Goal: Task Accomplishment & Management: Complete application form

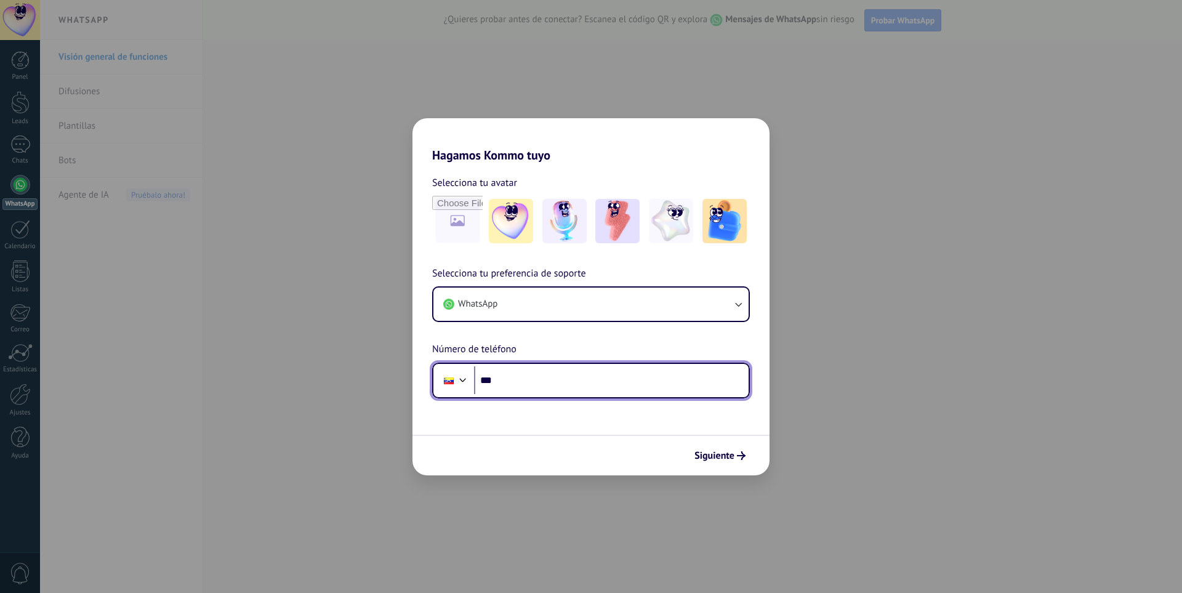
click at [538, 378] on input "***" at bounding box center [611, 380] width 275 height 28
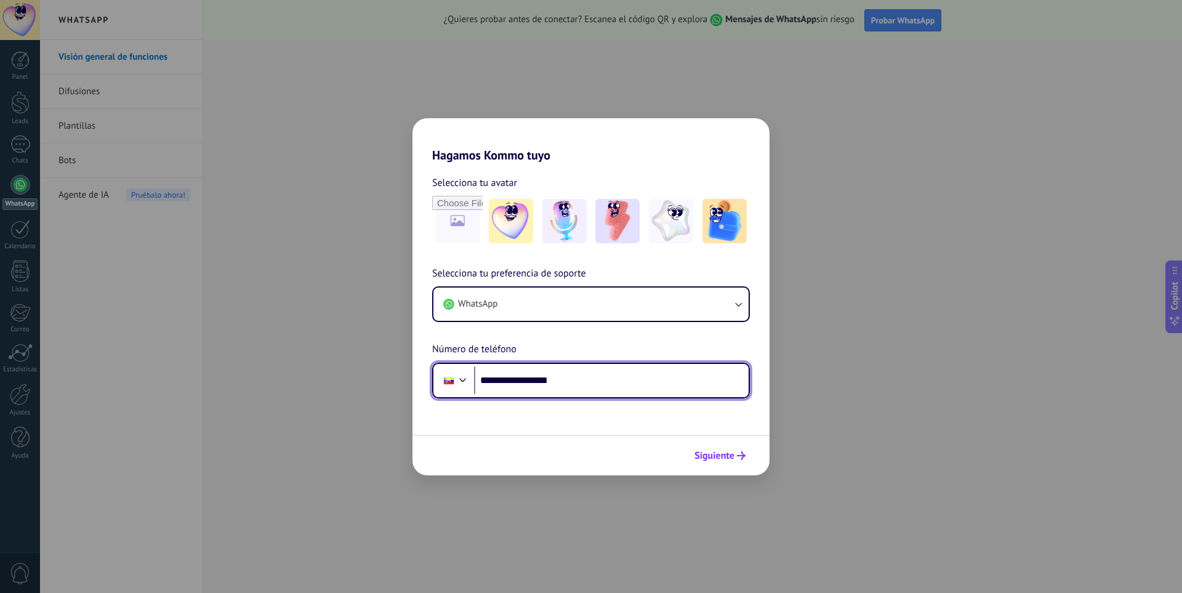
type input "**********"
click at [720, 458] on span "Siguiente" at bounding box center [715, 455] width 40 height 9
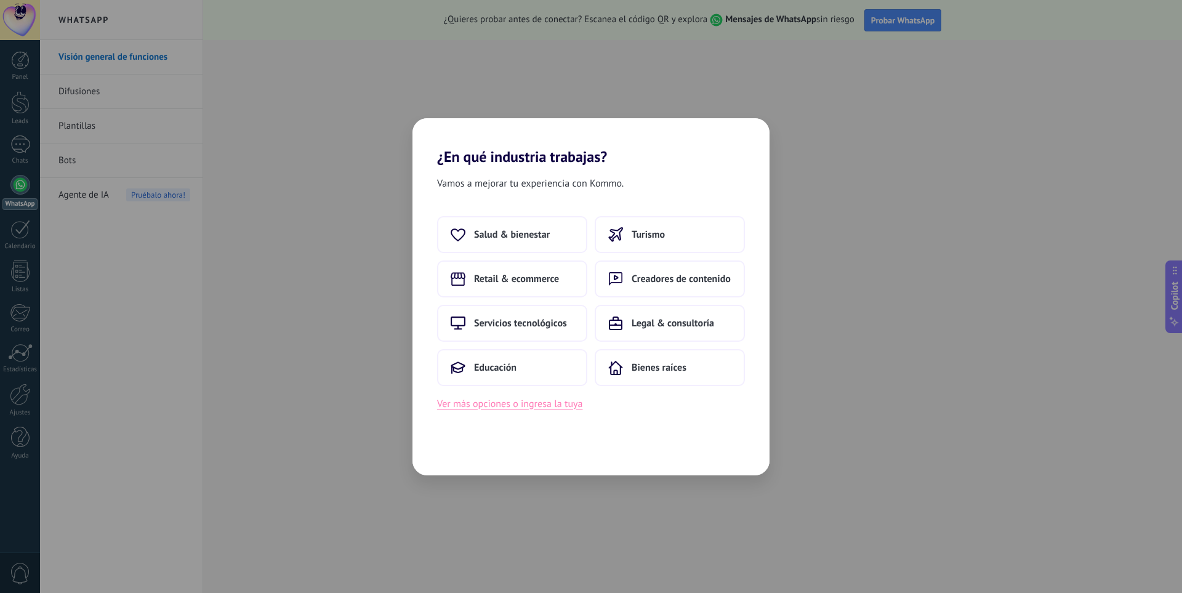
click at [527, 407] on button "Ver más opciones o ingresa la tuya" at bounding box center [509, 404] width 145 height 16
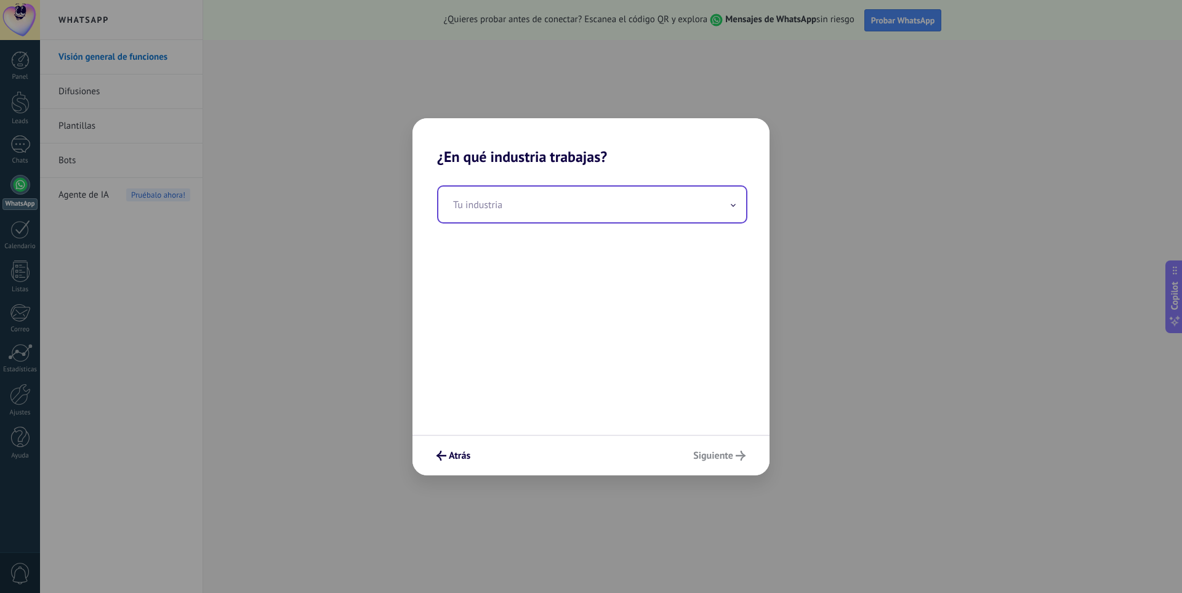
click at [536, 203] on input "text" at bounding box center [592, 205] width 308 height 36
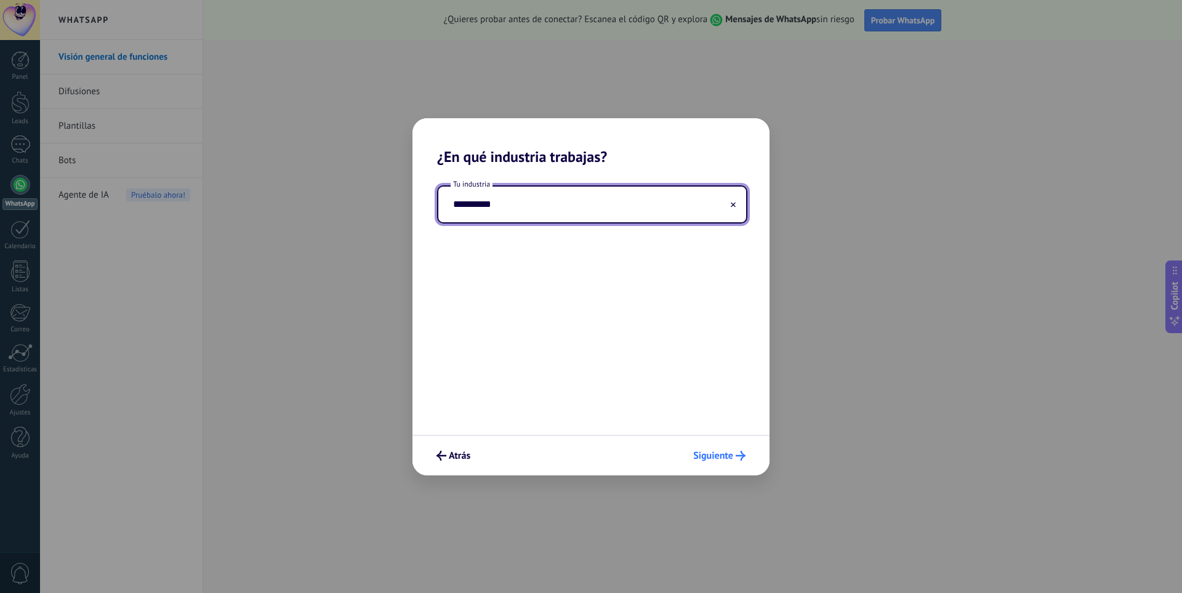
type input "**********"
click at [725, 460] on span "Siguiente" at bounding box center [713, 455] width 40 height 9
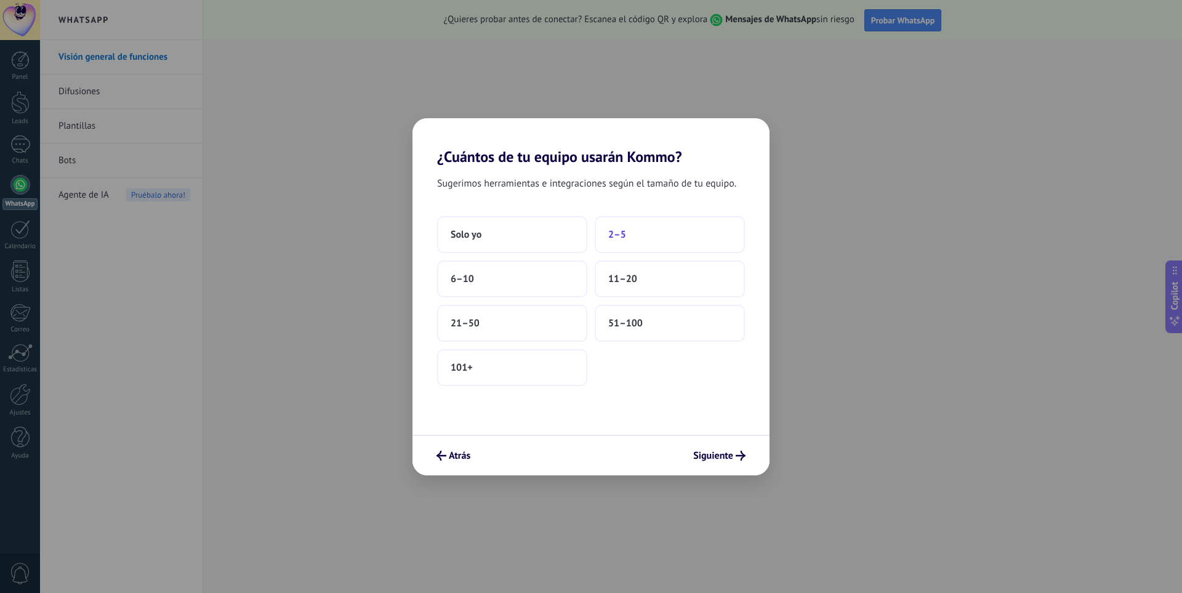
click at [641, 228] on button "2–5" at bounding box center [670, 234] width 150 height 37
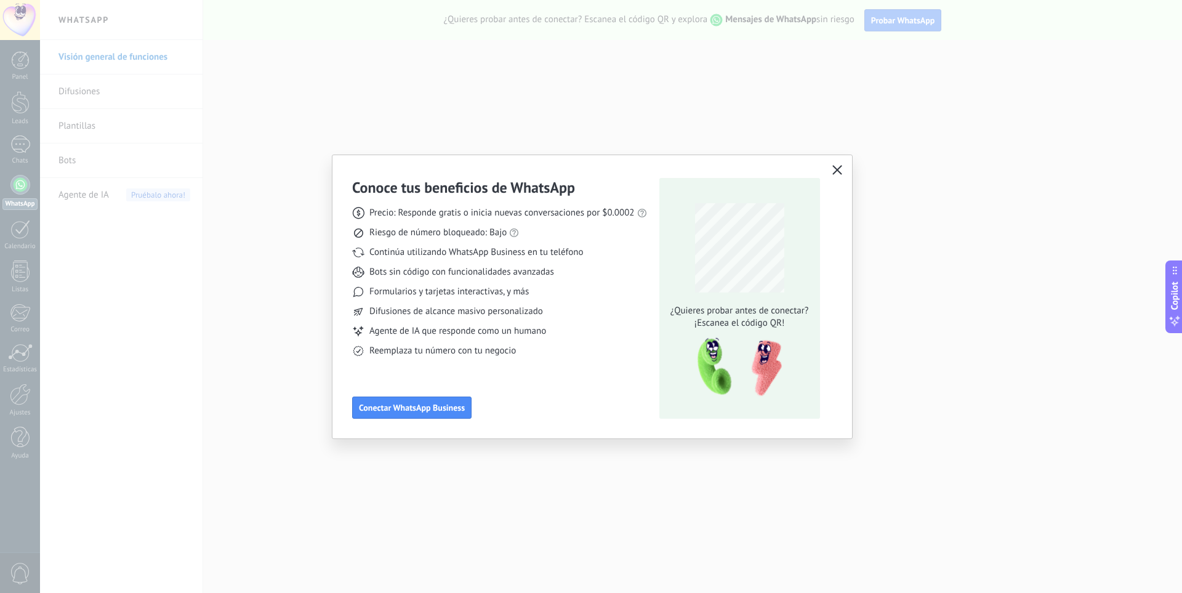
click at [837, 177] on button "button" at bounding box center [837, 170] width 16 height 17
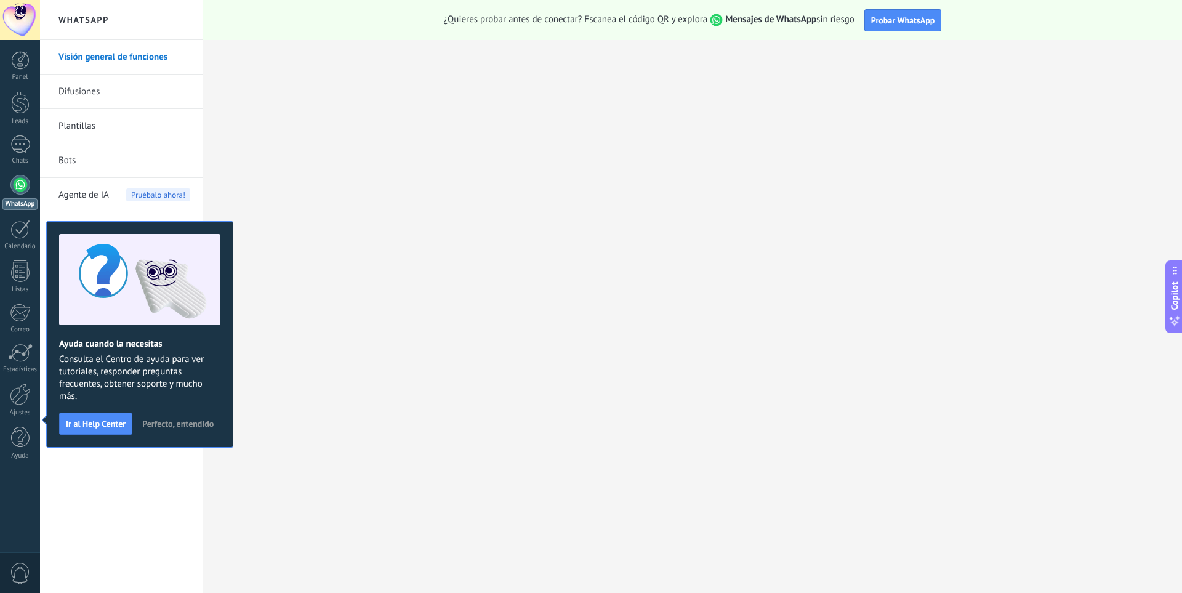
click at [18, 573] on span "0" at bounding box center [20, 574] width 21 height 22
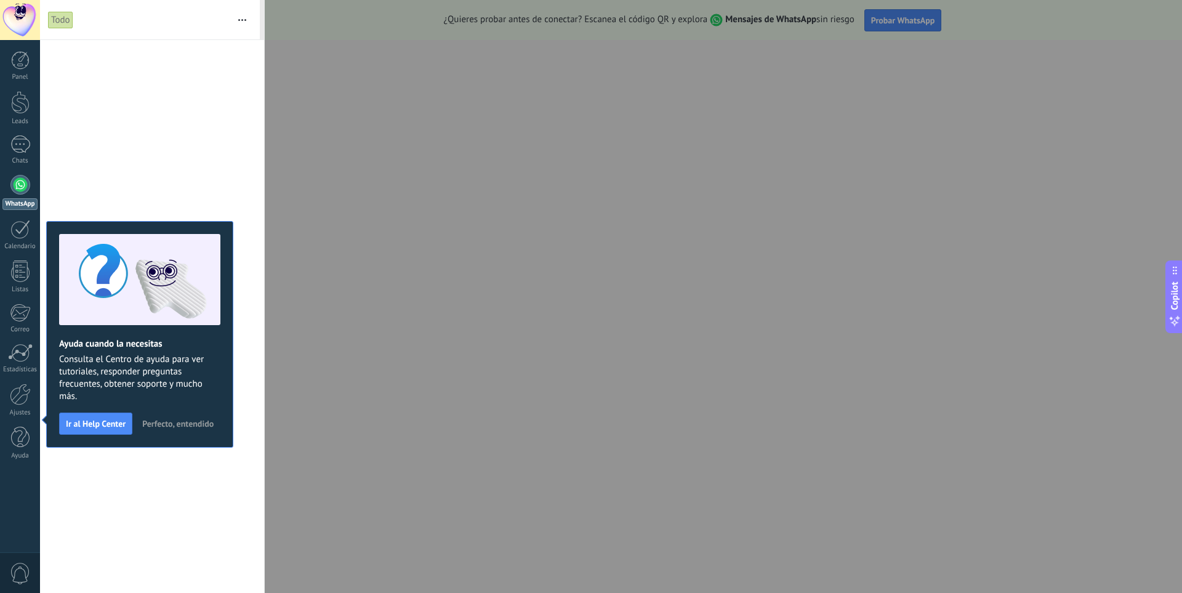
click at [14, 573] on span "0" at bounding box center [20, 574] width 21 height 22
click at [19, 400] on div at bounding box center [20, 395] width 21 height 22
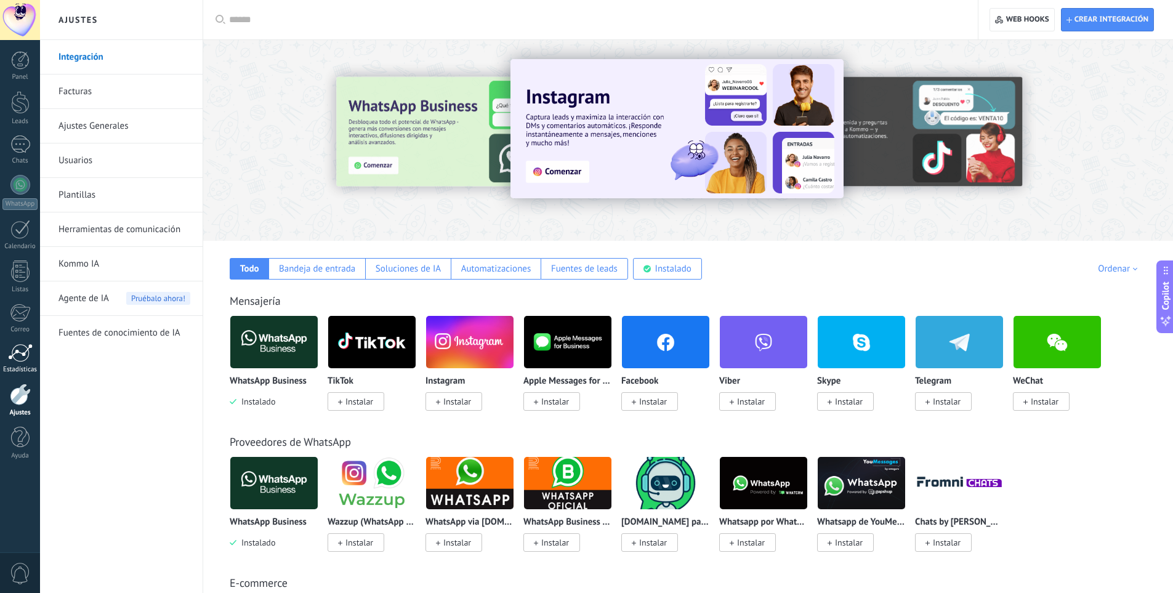
click at [28, 348] on div at bounding box center [20, 353] width 25 height 18
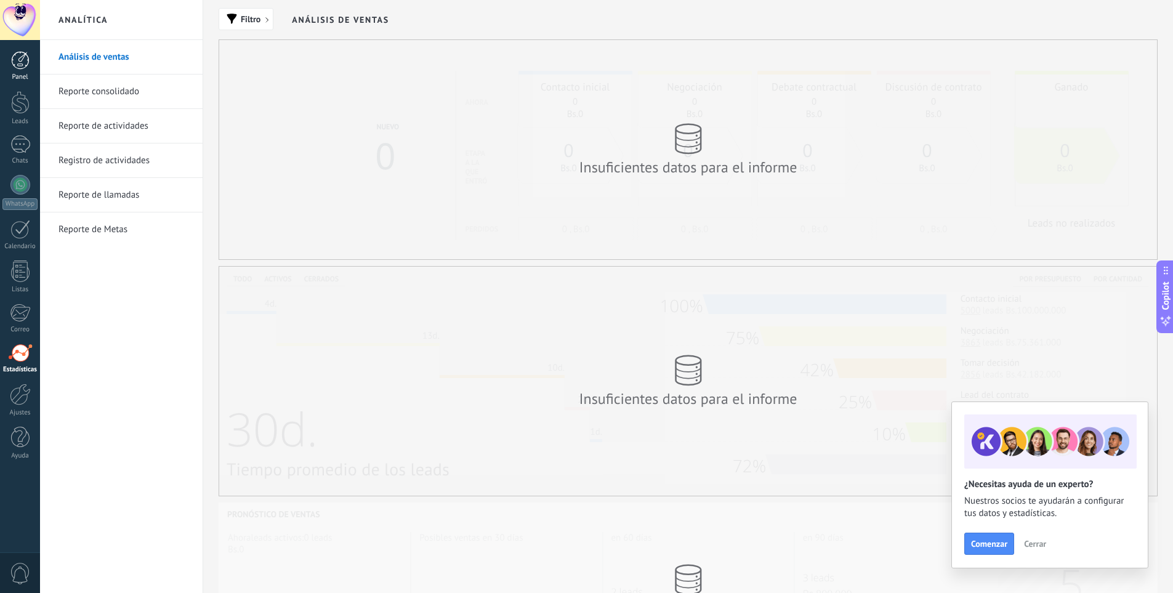
click at [9, 57] on link "Panel" at bounding box center [20, 66] width 40 height 30
click at [24, 12] on div at bounding box center [20, 20] width 40 height 40
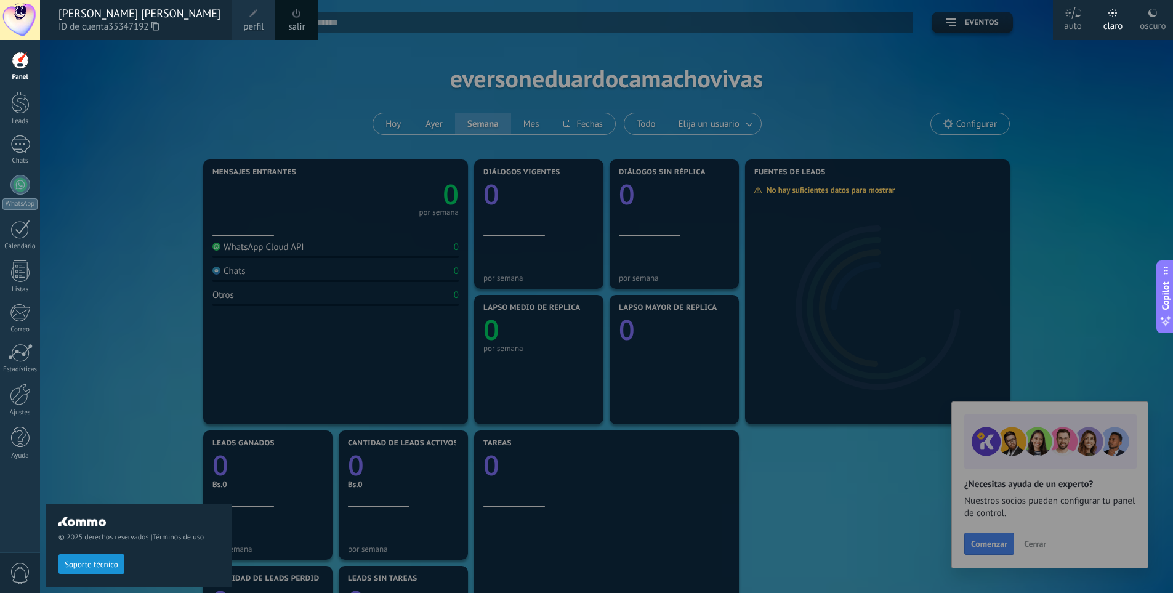
click at [290, 16] on span at bounding box center [297, 14] width 14 height 14
